Goal: Information Seeking & Learning: Check status

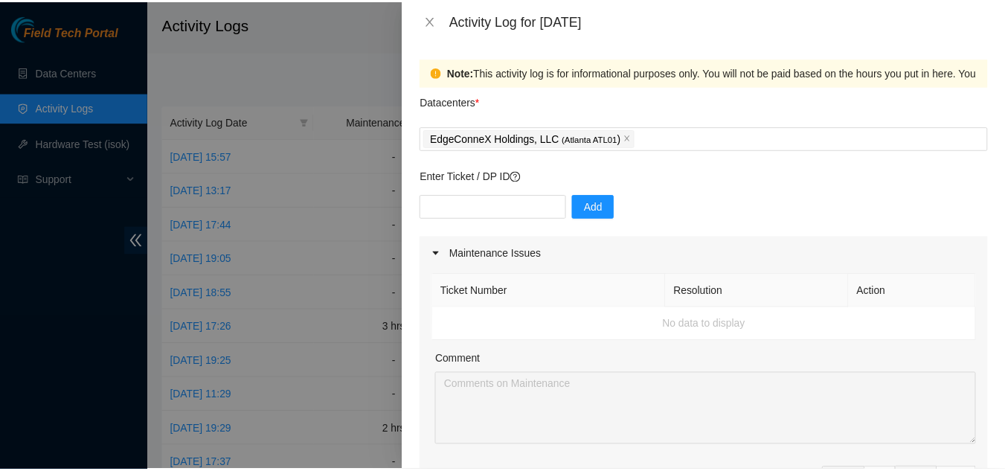
scroll to position [753, 0]
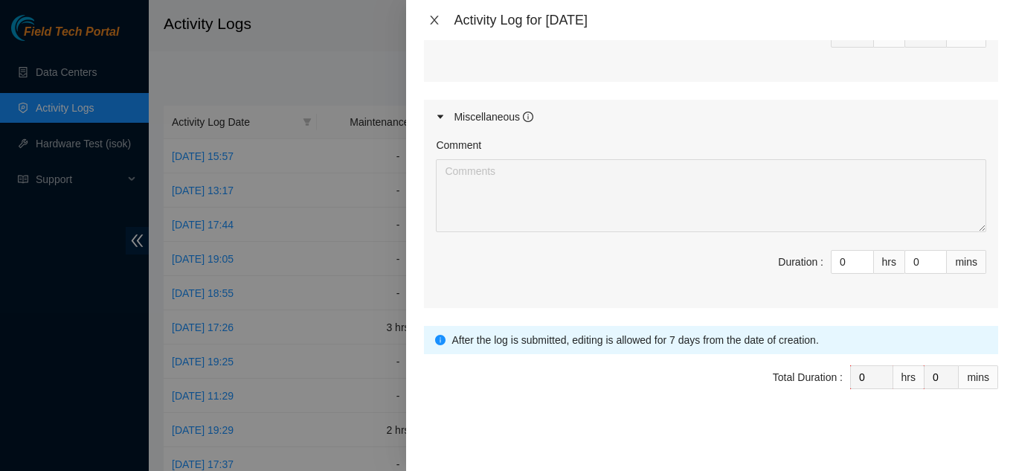
click at [428, 19] on button "Close" at bounding box center [434, 20] width 21 height 14
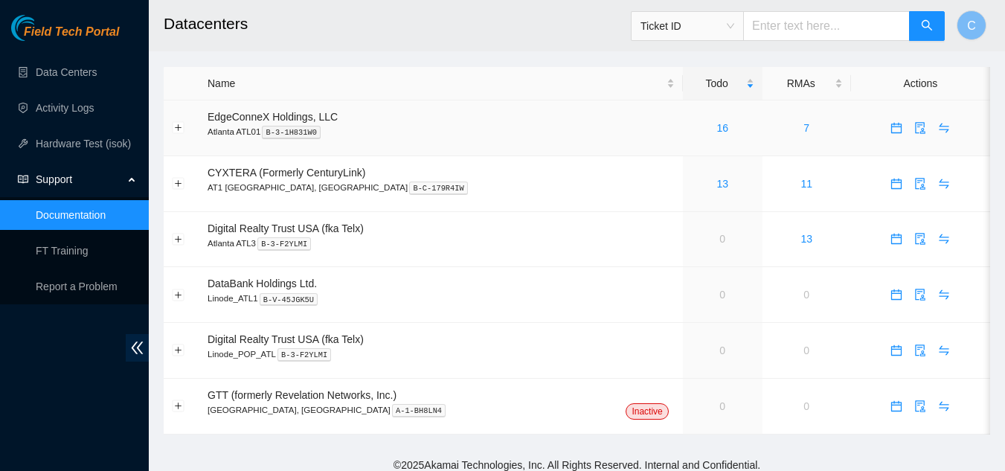
click at [691, 125] on div "16" at bounding box center [722, 128] width 63 height 16
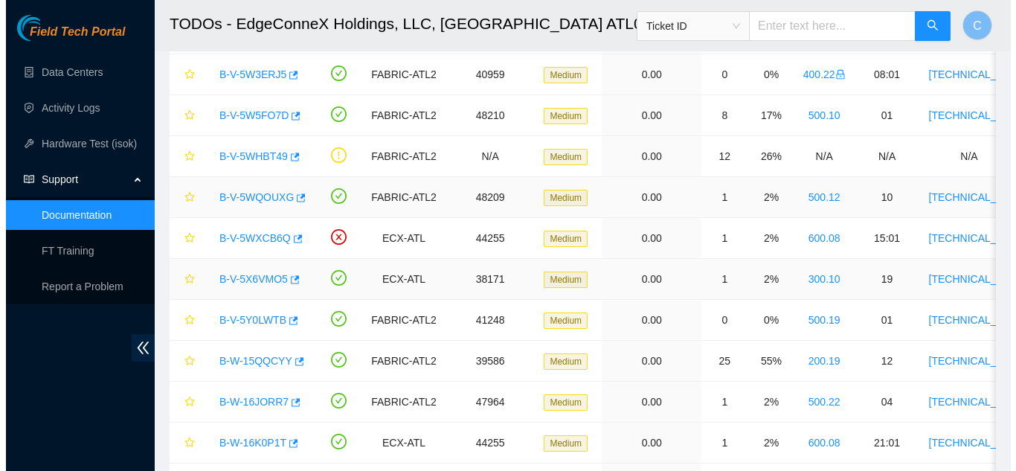
scroll to position [223, 0]
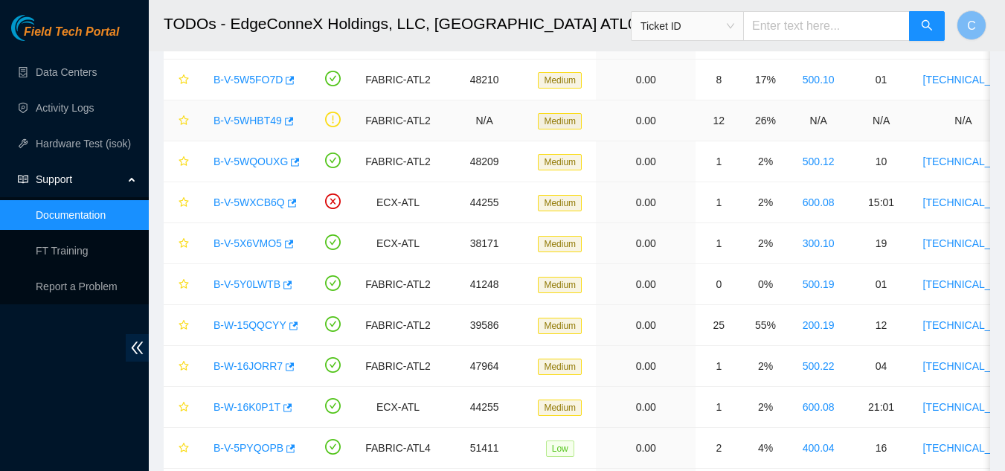
click at [258, 127] on div "B-V-5WHBT49" at bounding box center [253, 121] width 94 height 24
click at [258, 124] on link "B-V-5WHBT49" at bounding box center [247, 121] width 68 height 12
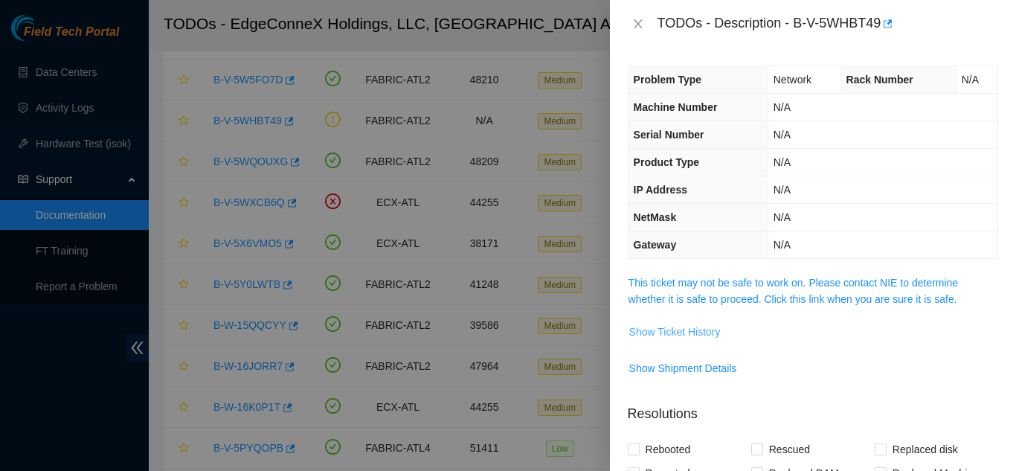
click at [699, 332] on span "Show Ticket History" at bounding box center [674, 332] width 91 height 16
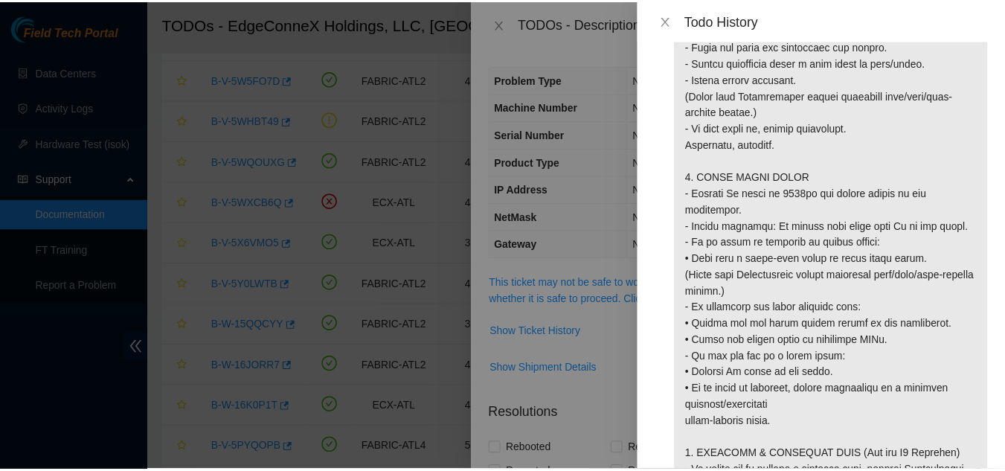
scroll to position [1741, 0]
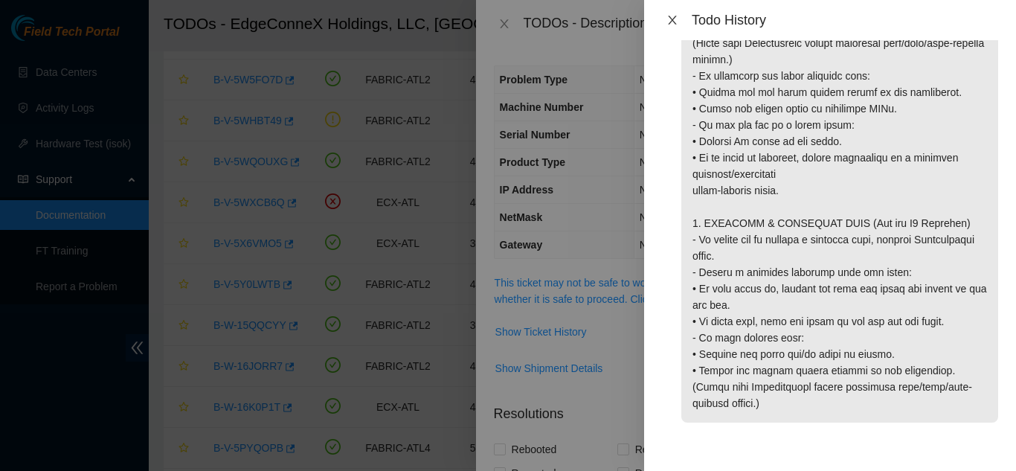
click at [671, 19] on icon "close" at bounding box center [672, 20] width 8 height 9
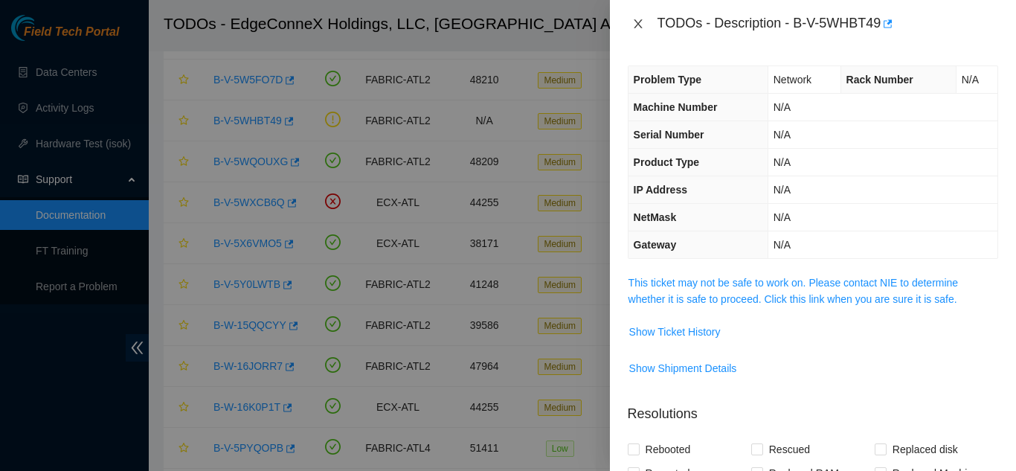
click at [634, 25] on icon "close" at bounding box center [638, 24] width 12 height 12
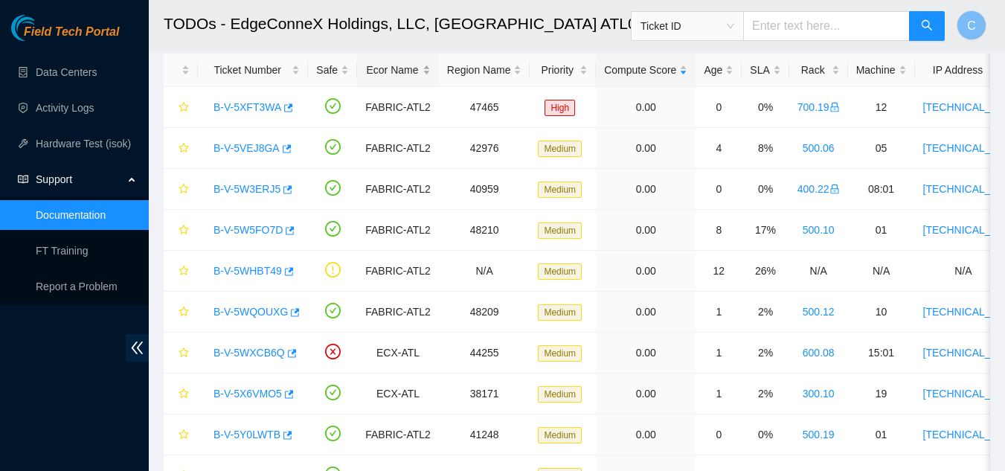
scroll to position [0, 0]
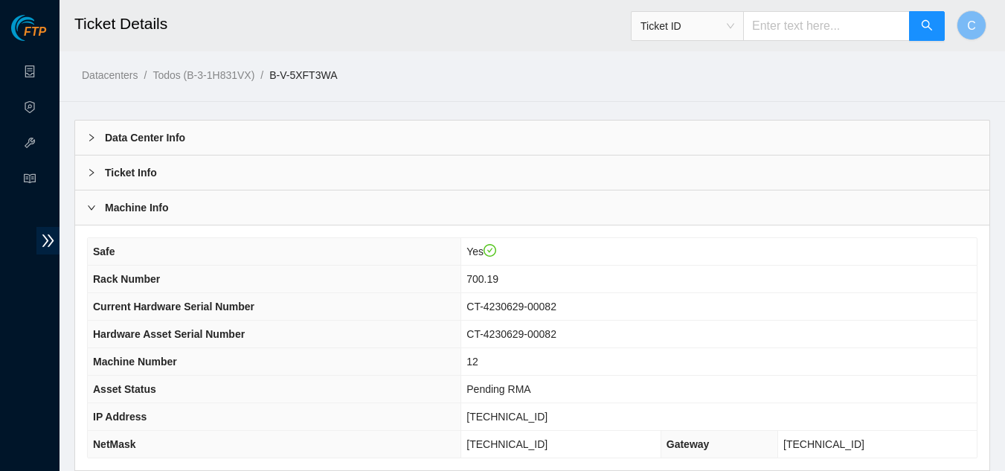
scroll to position [211, 0]
